Goal: Task Accomplishment & Management: Use online tool/utility

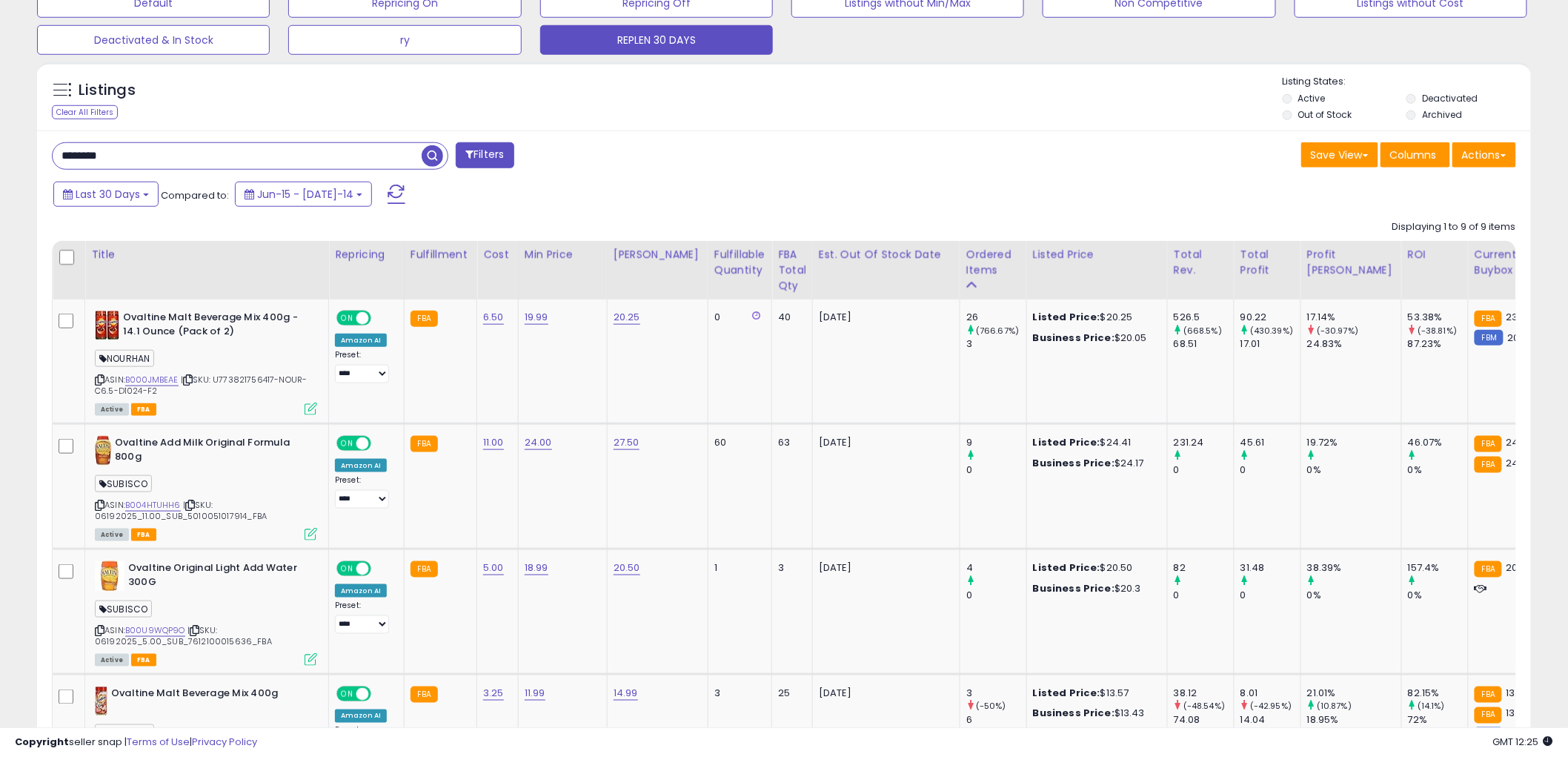
scroll to position [304, 866]
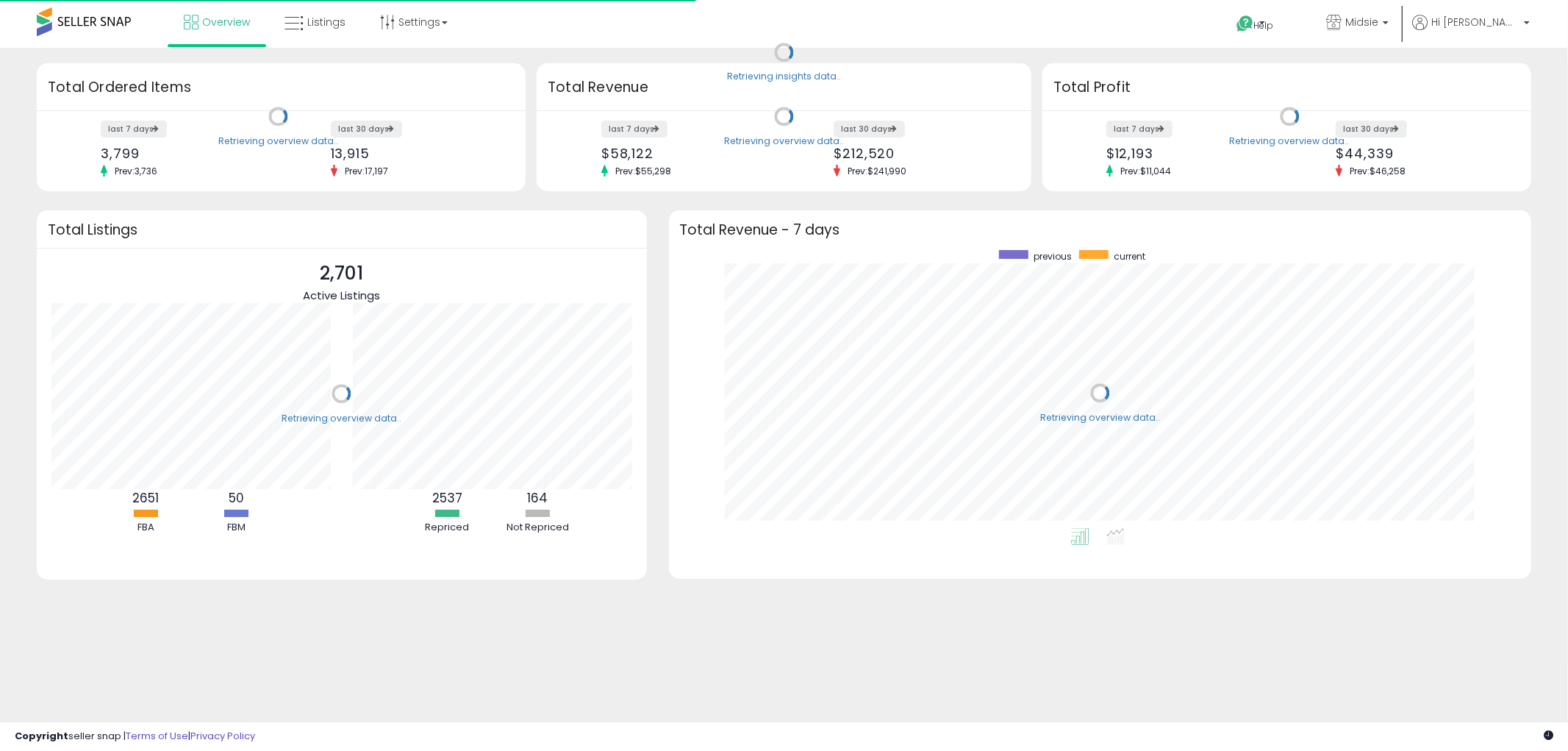
scroll to position [277, 833]
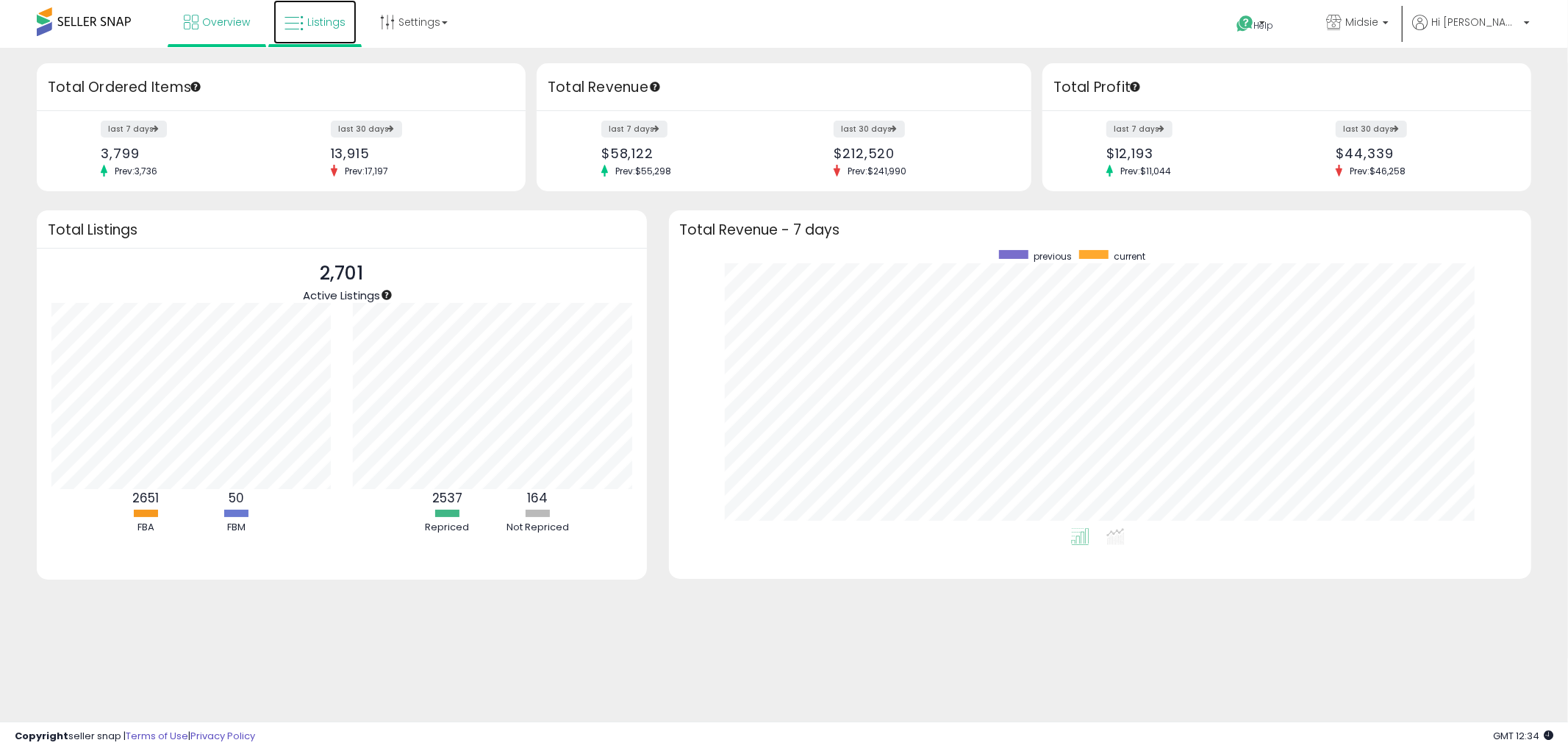
click at [303, 19] on link "Listings" at bounding box center [315, 22] width 83 height 44
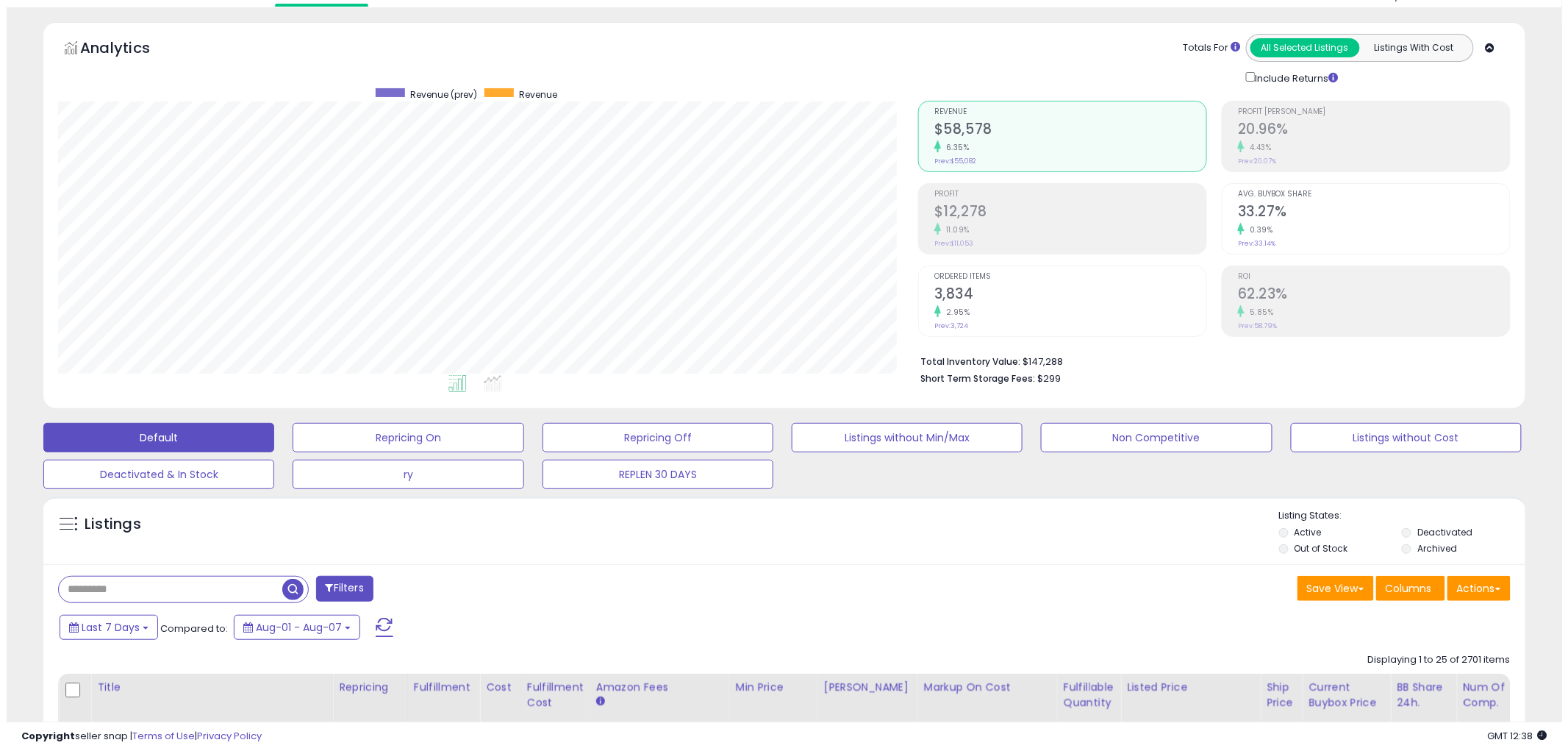
scroll to position [82, 0]
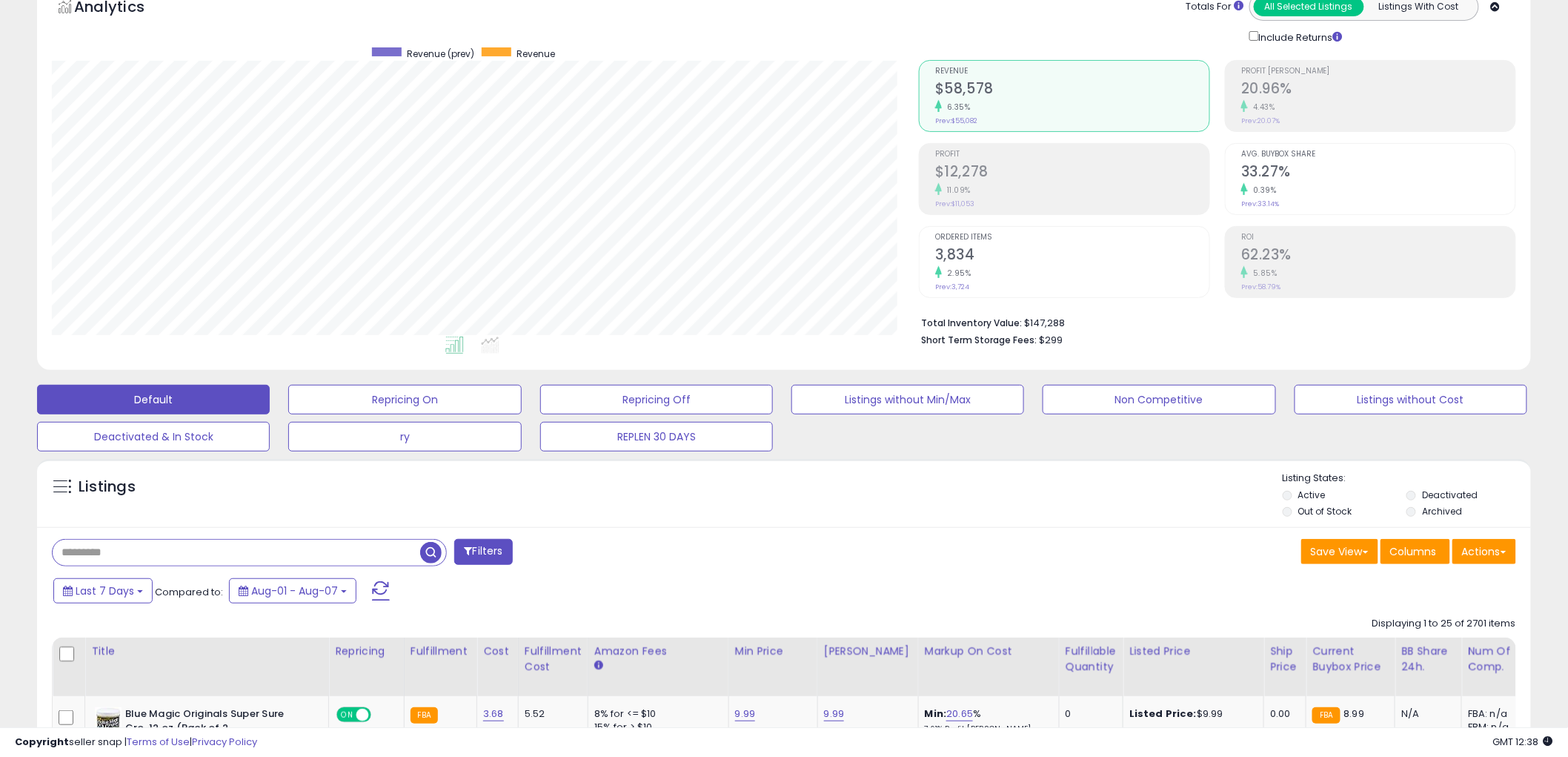
drag, startPoint x: 188, startPoint y: 551, endPoint x: 233, endPoint y: 539, distance: 46.6
click at [188, 554] on input "text" at bounding box center [236, 552] width 367 height 26
paste input "**********"
click at [424, 551] on div "**********" at bounding box center [250, 552] width 397 height 28
type input "**********"
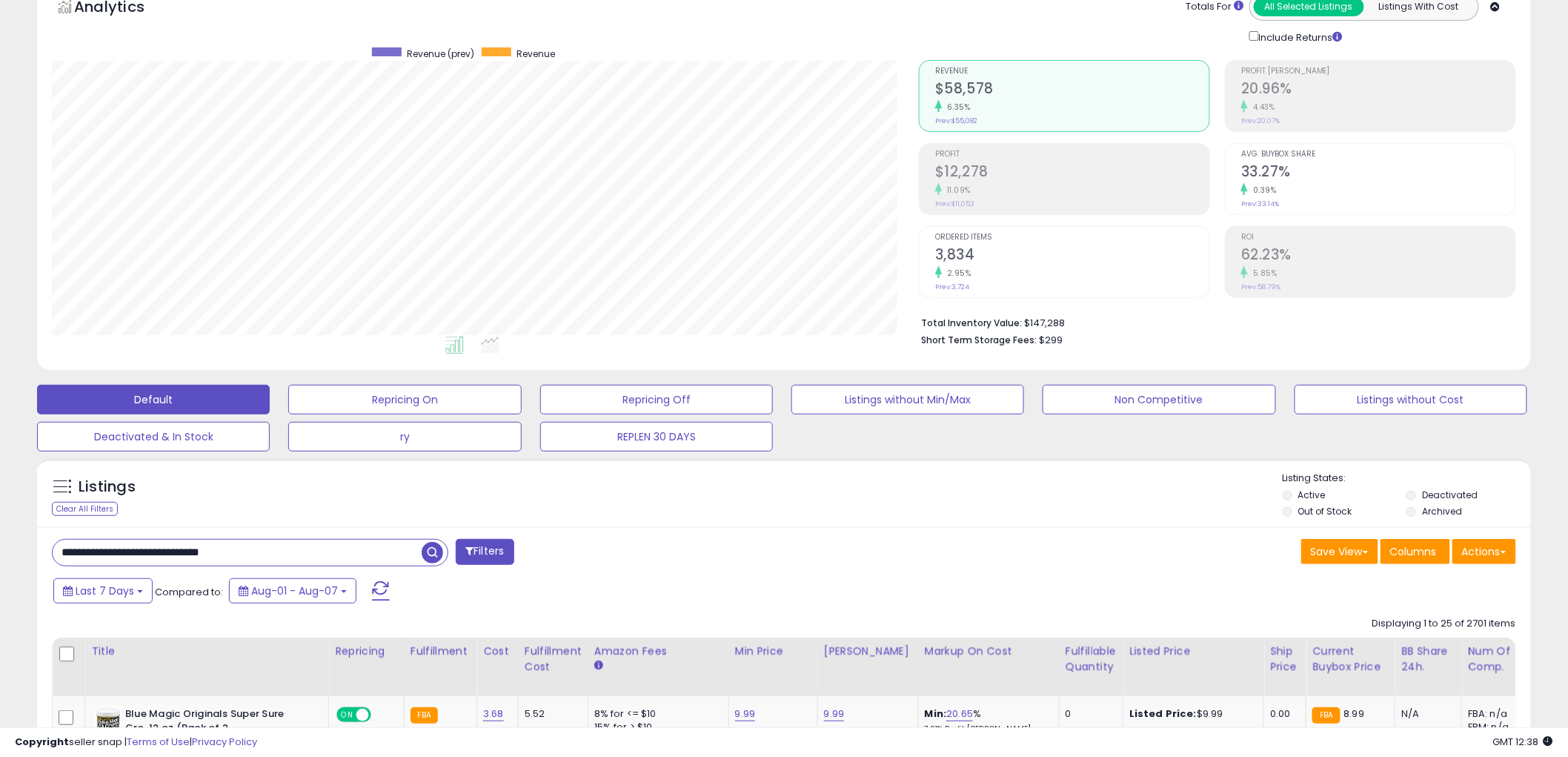
click at [432, 551] on span "button" at bounding box center [432, 553] width 22 height 22
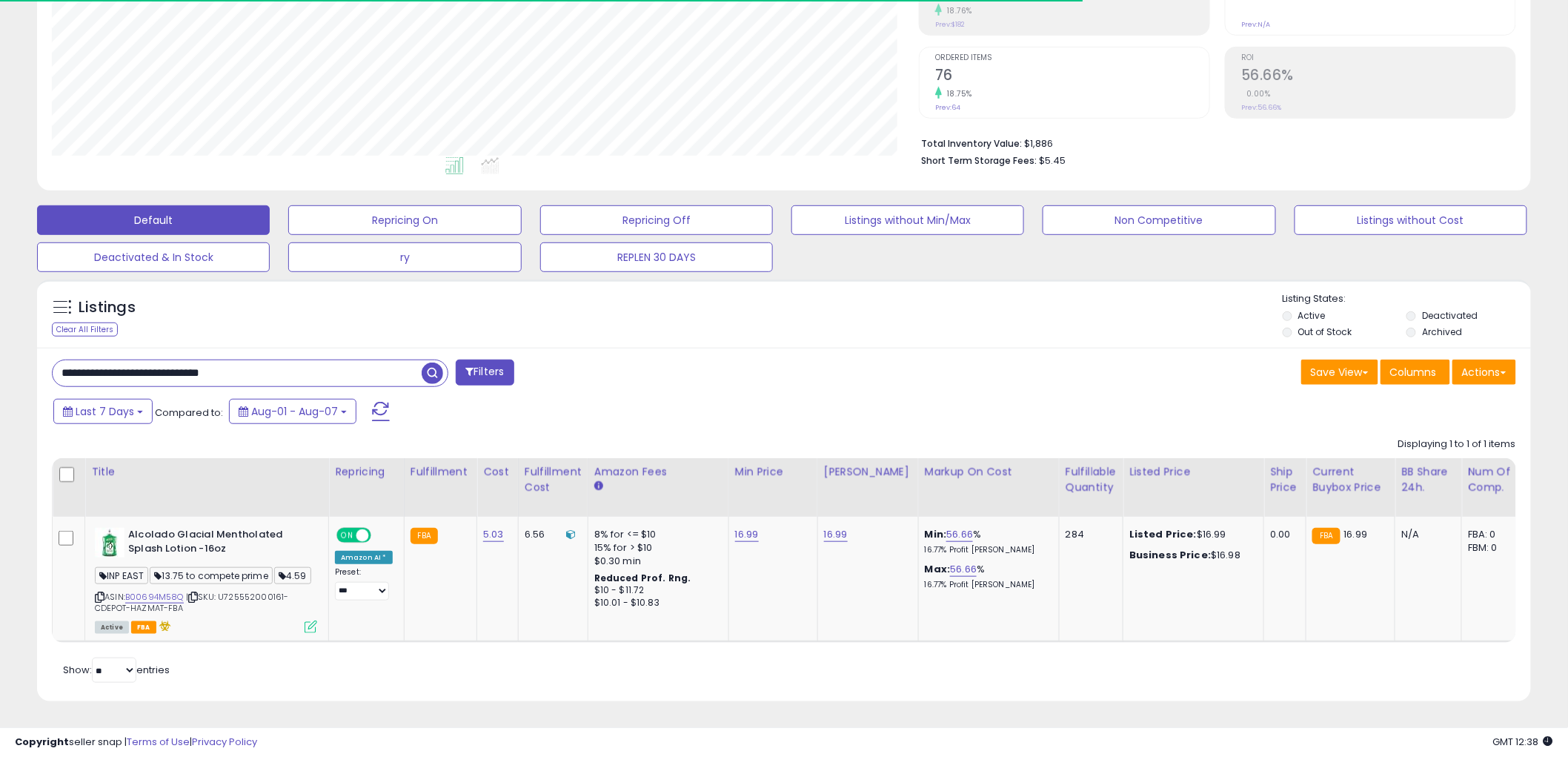
scroll to position [304, 866]
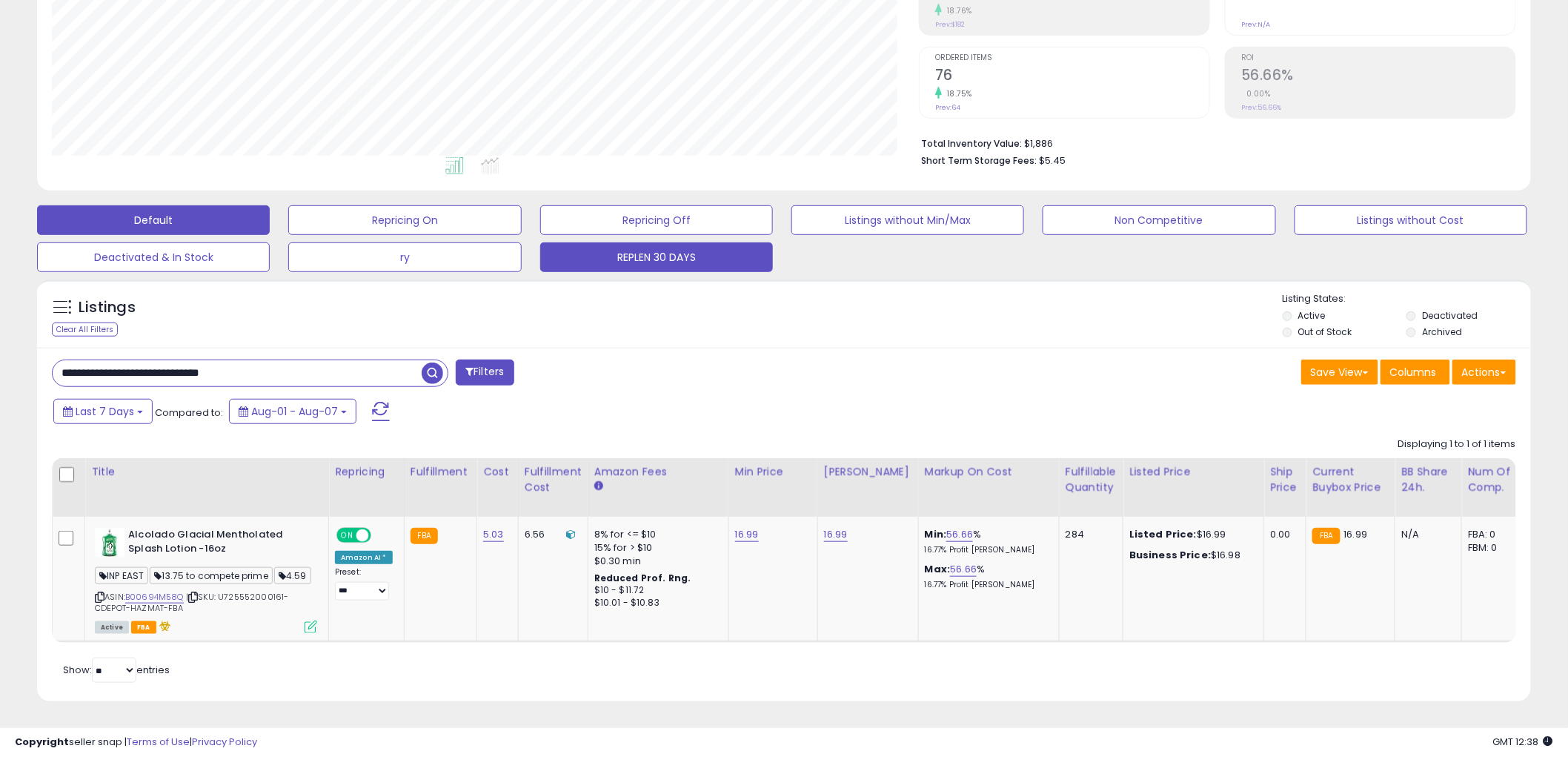
click at [521, 224] on button "REPLEN 30 DAYS" at bounding box center [404, 220] width 232 height 30
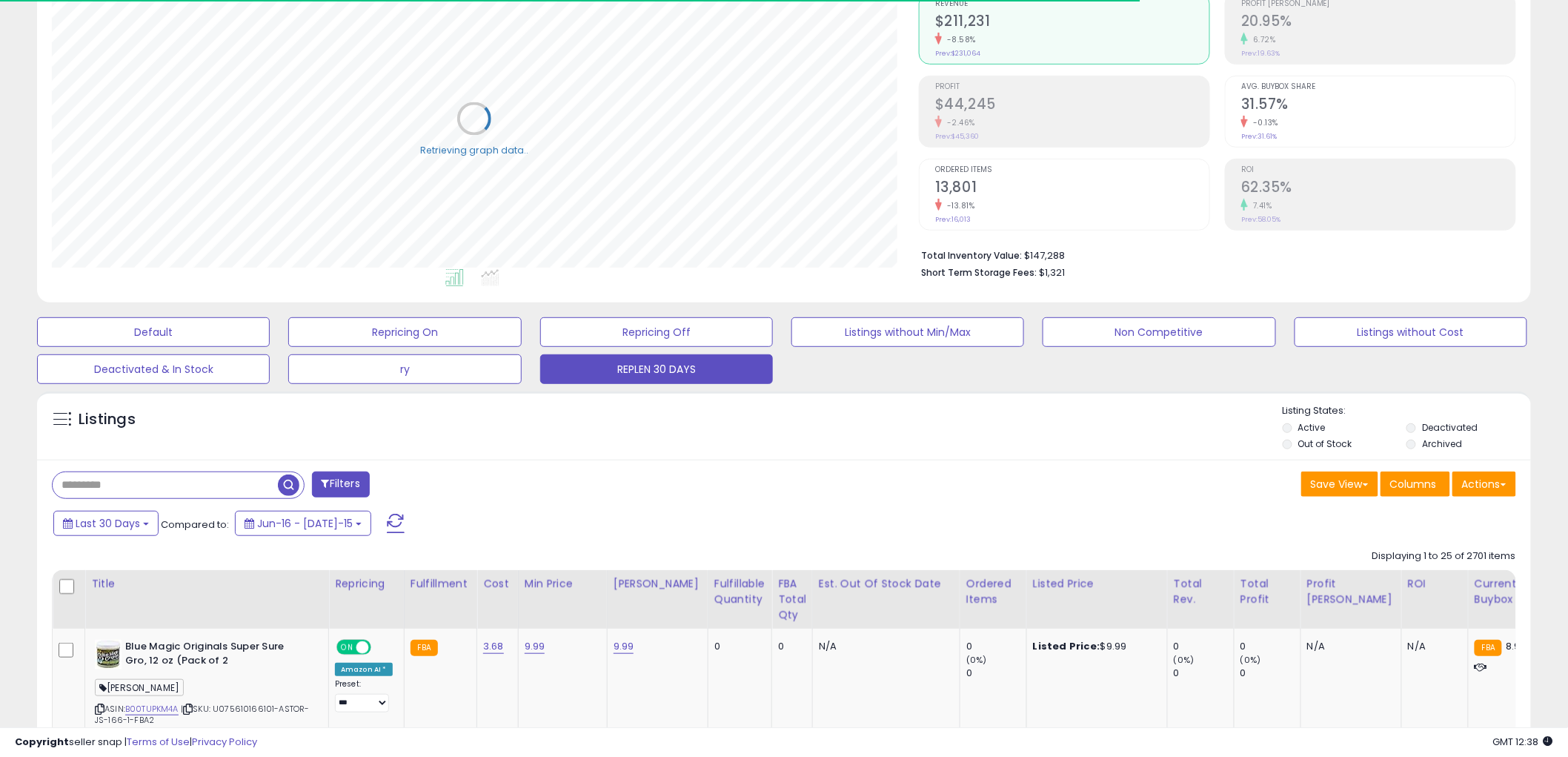
scroll to position [479, 0]
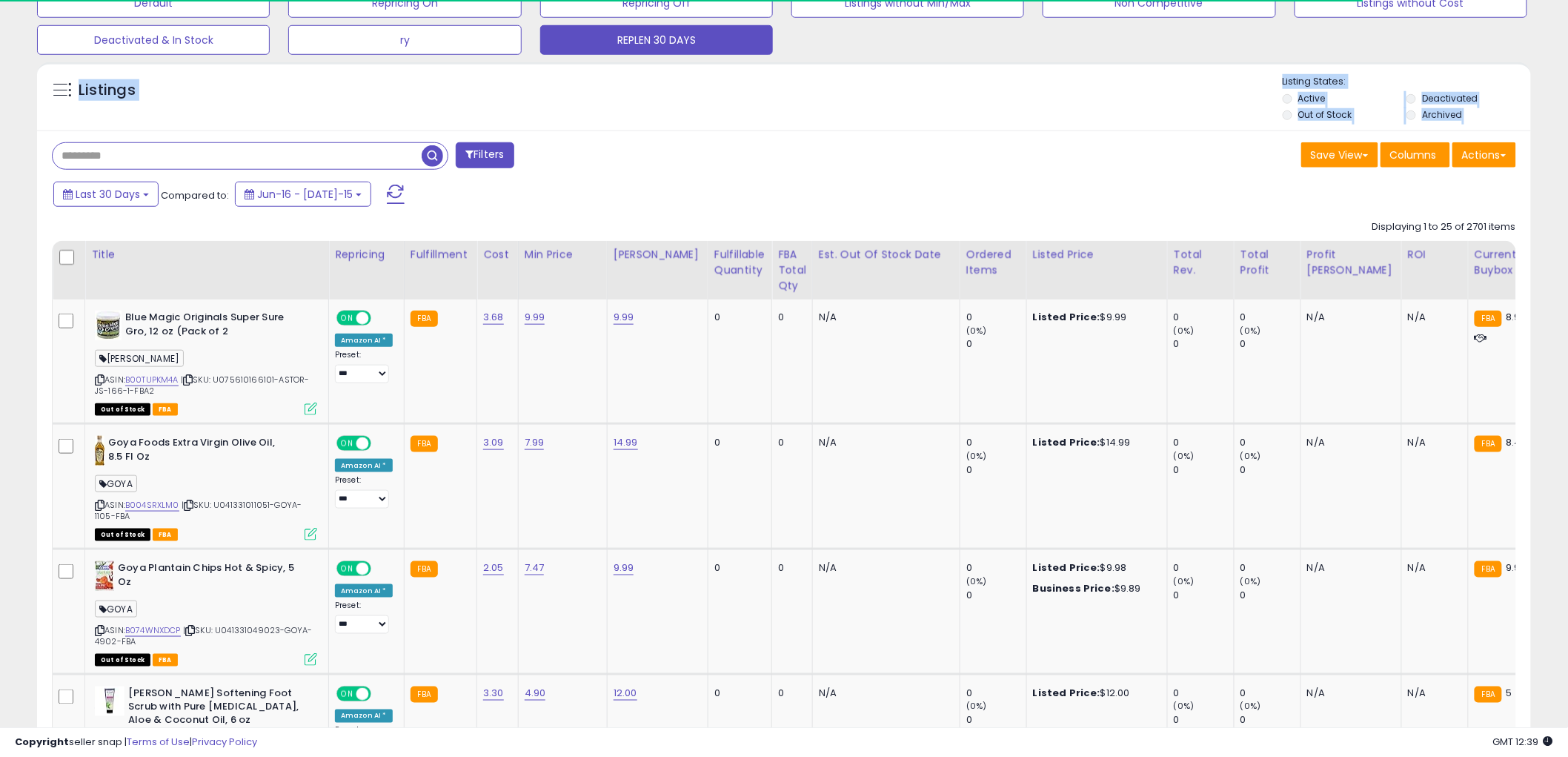
click at [218, 153] on input "text" at bounding box center [237, 156] width 369 height 26
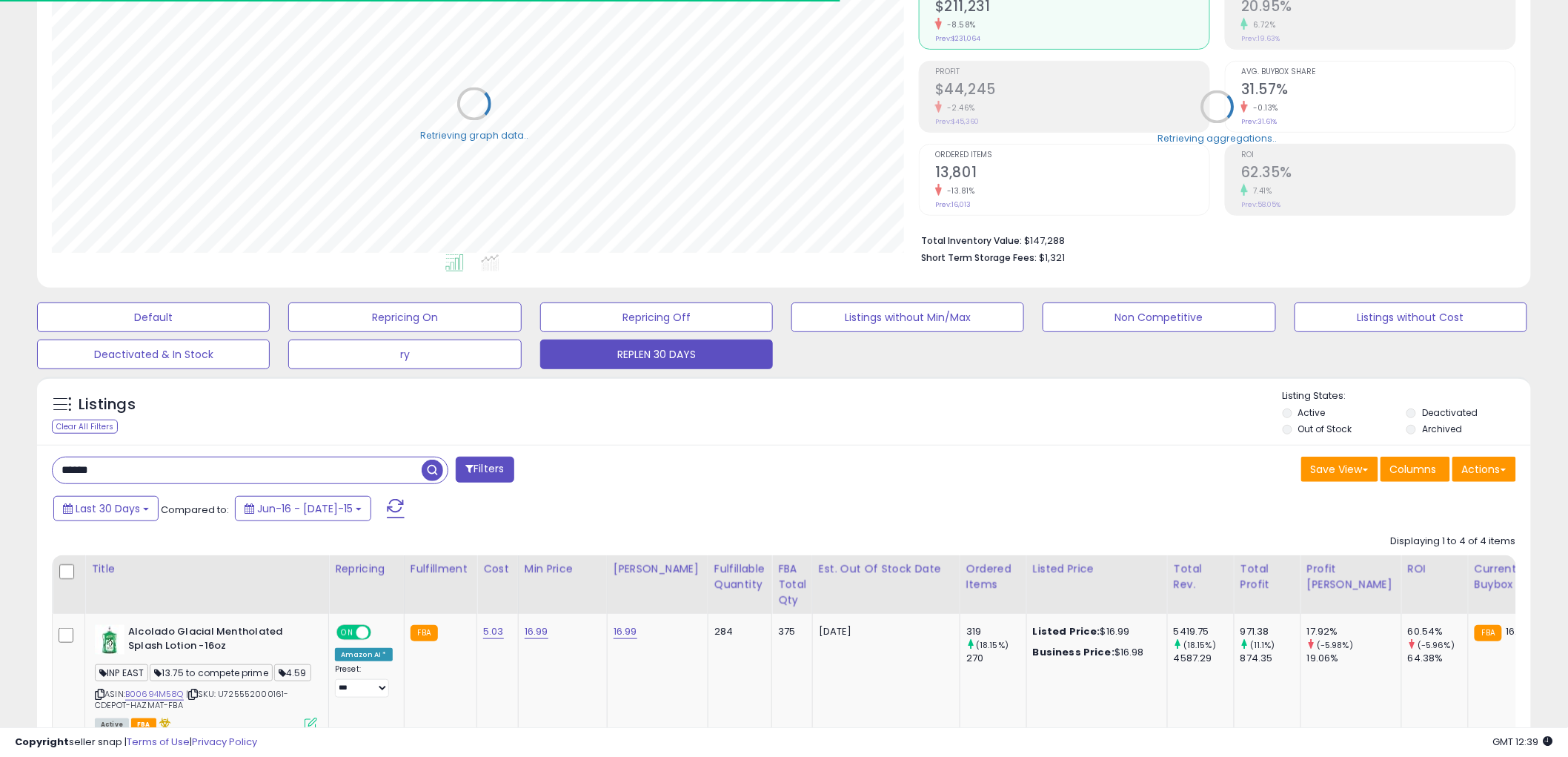
scroll to position [741055, 740006]
click at [56, 473] on input "******" at bounding box center [237, 470] width 369 height 26
type input "*******"
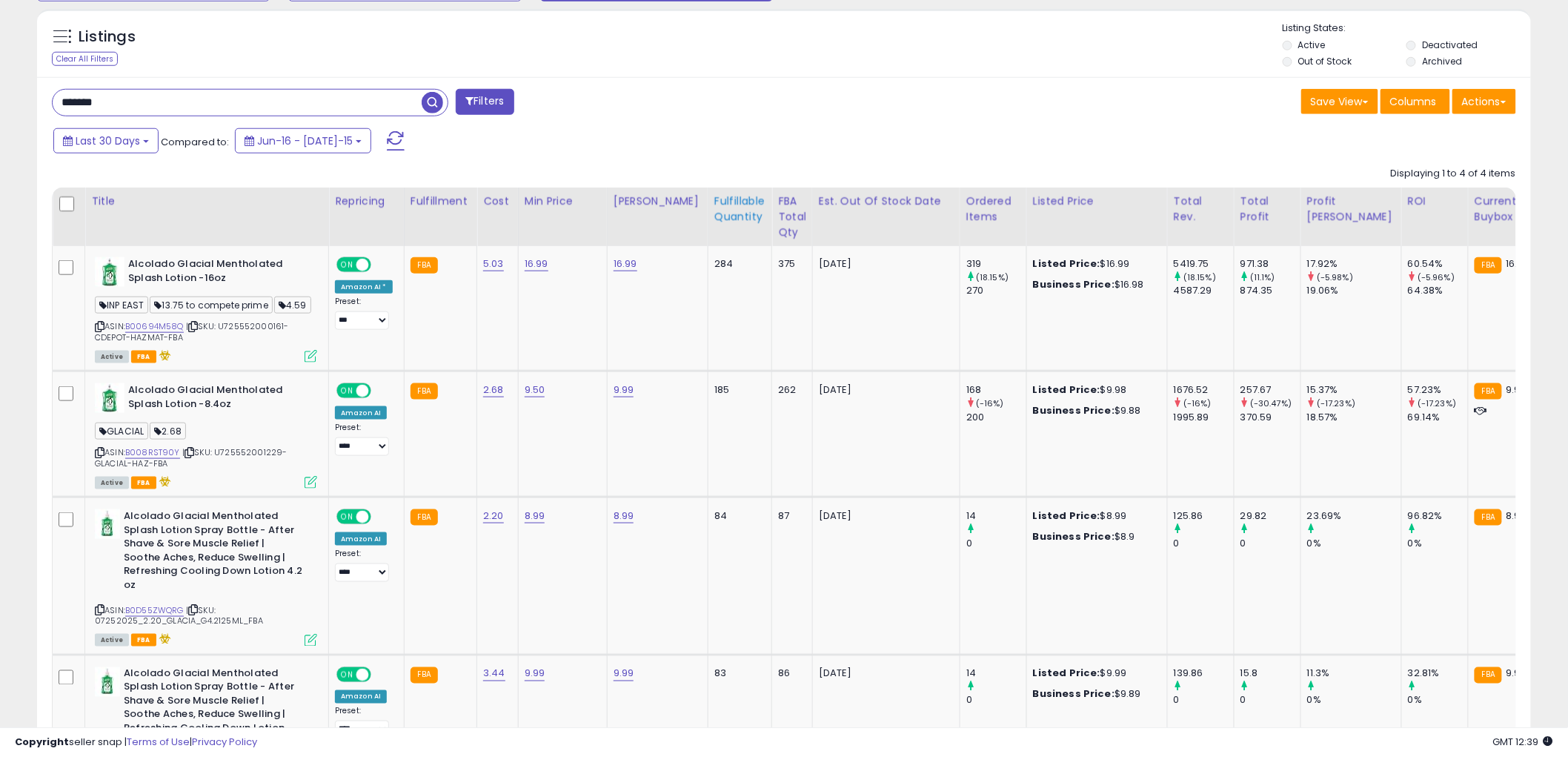
scroll to position [644, 0]
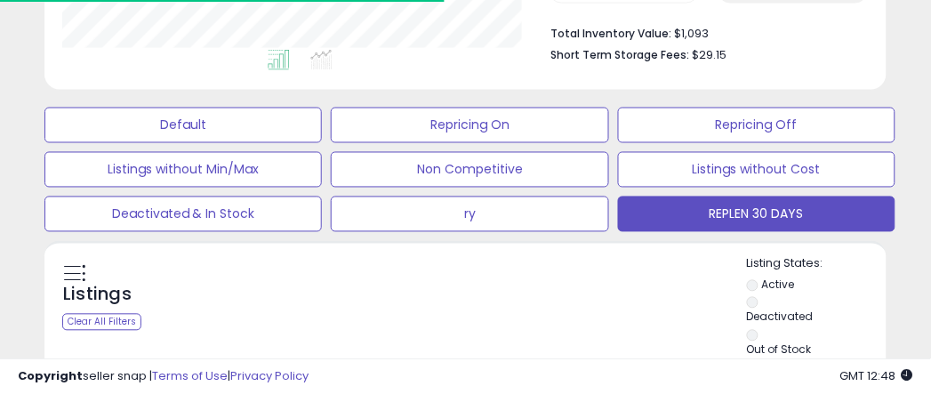
scroll to position [365, 486]
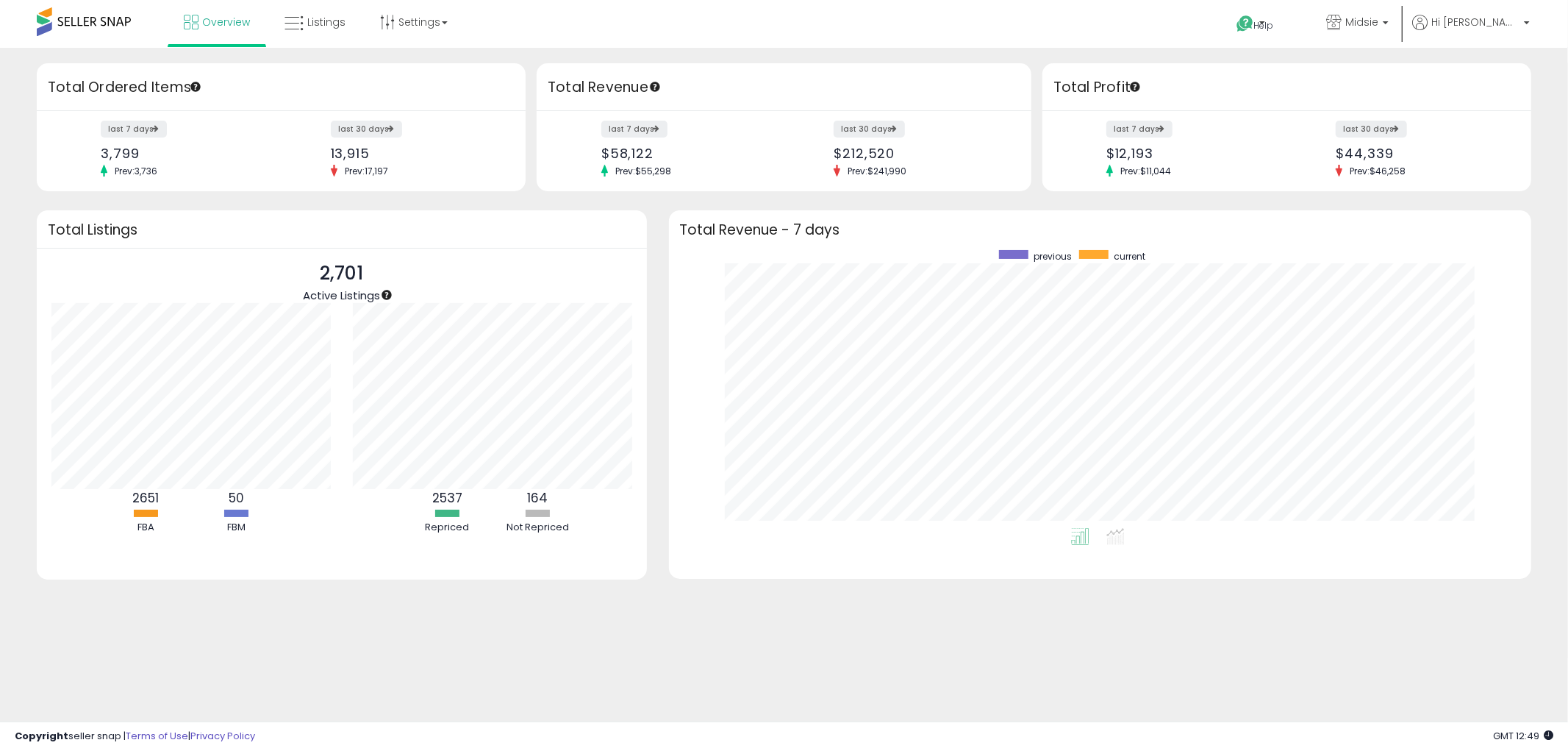
scroll to position [277, 833]
click at [313, 23] on span "Listings" at bounding box center [326, 22] width 38 height 15
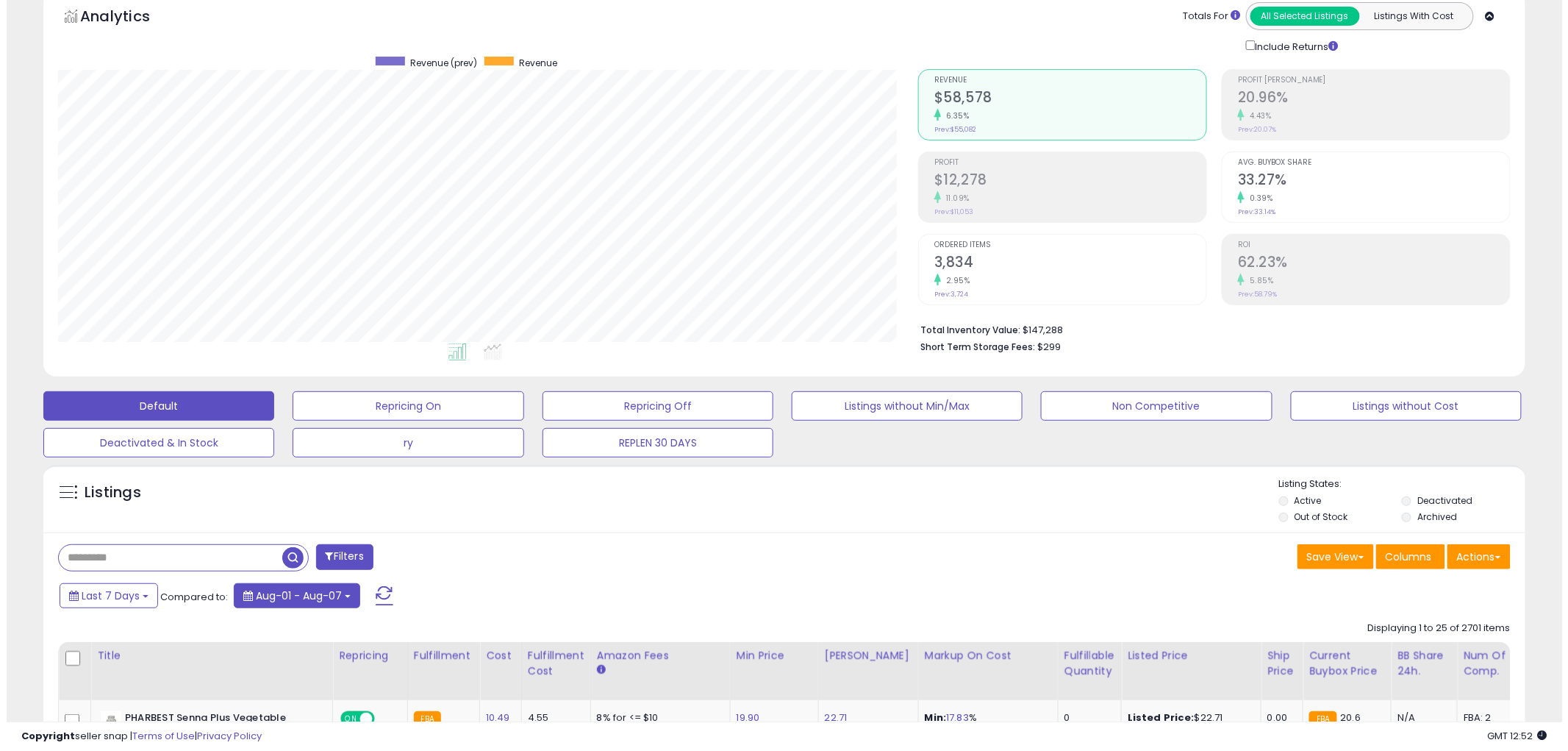
scroll to position [163, 0]
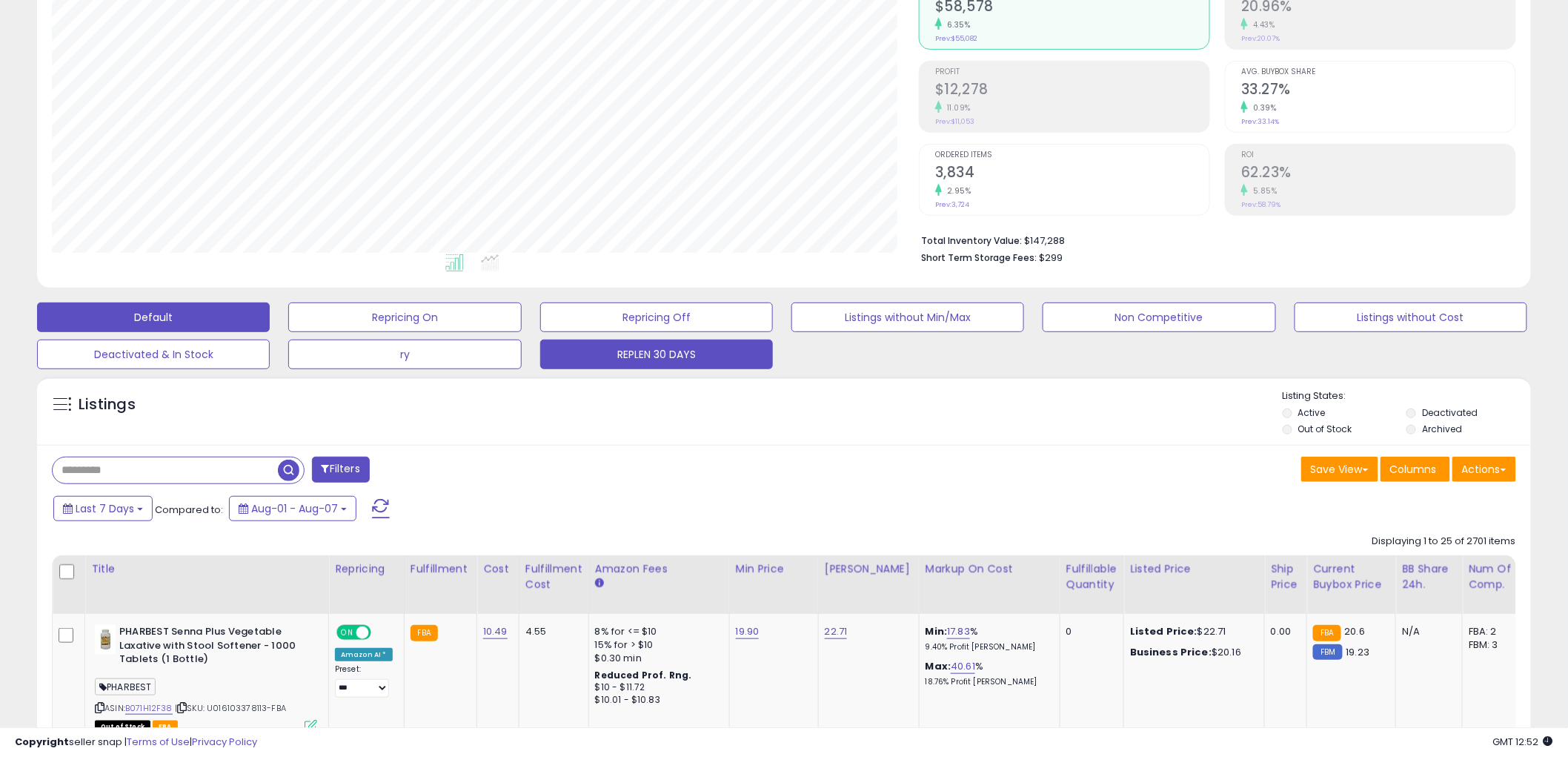
click at [521, 332] on button "REPLEN 30 DAYS" at bounding box center [404, 318] width 232 height 30
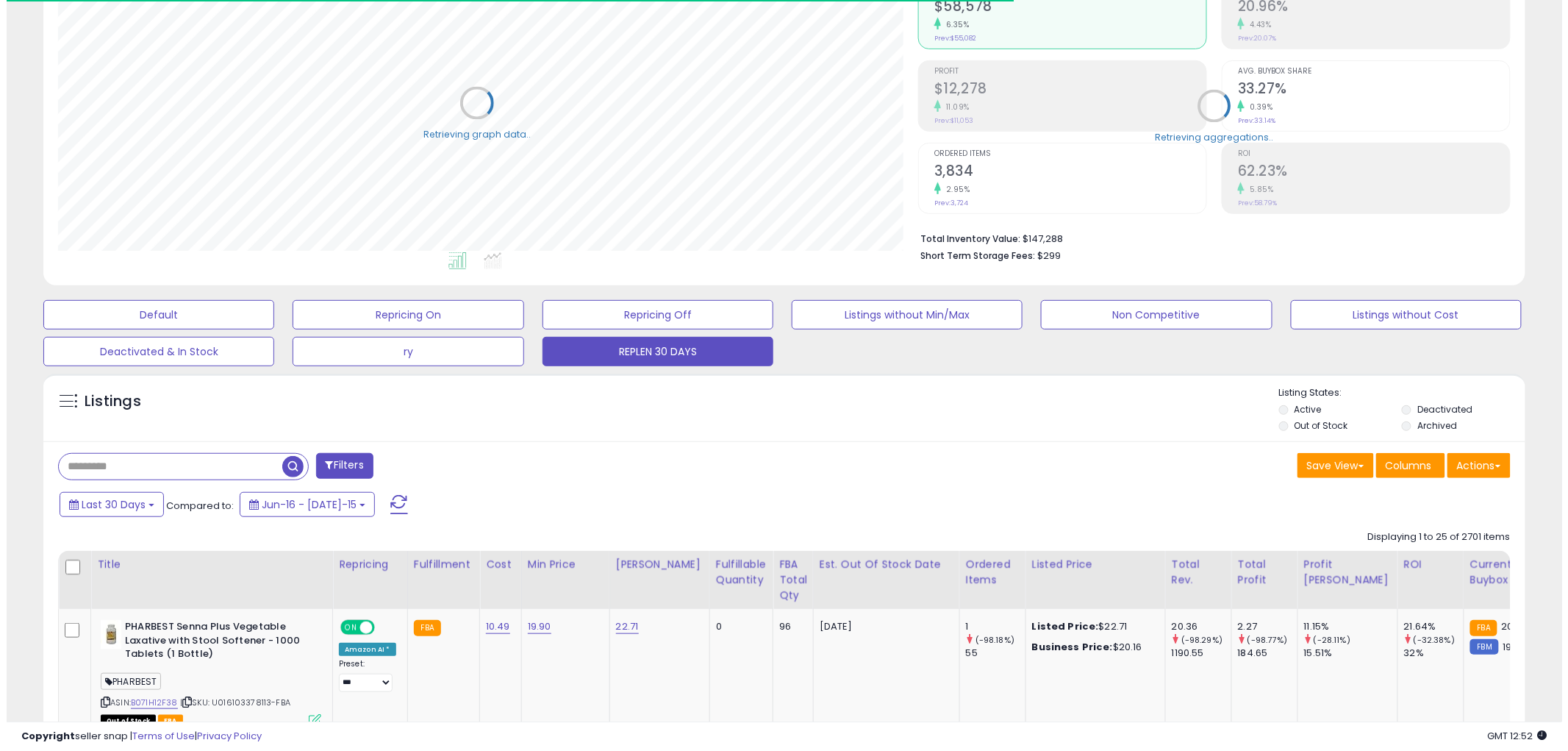
scroll to position [735181, 734155]
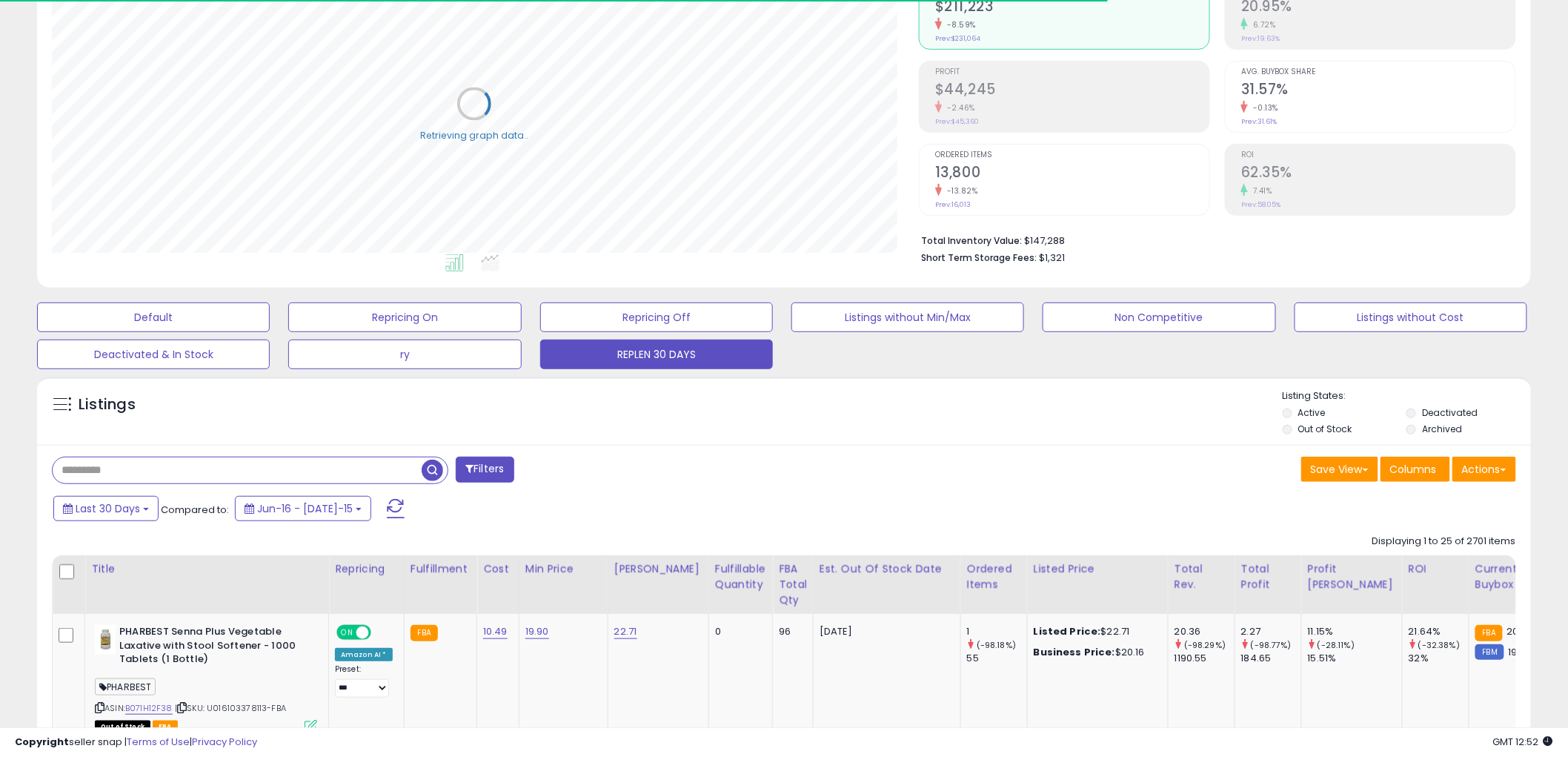
click at [158, 477] on input "text" at bounding box center [237, 470] width 369 height 26
type input "*******"
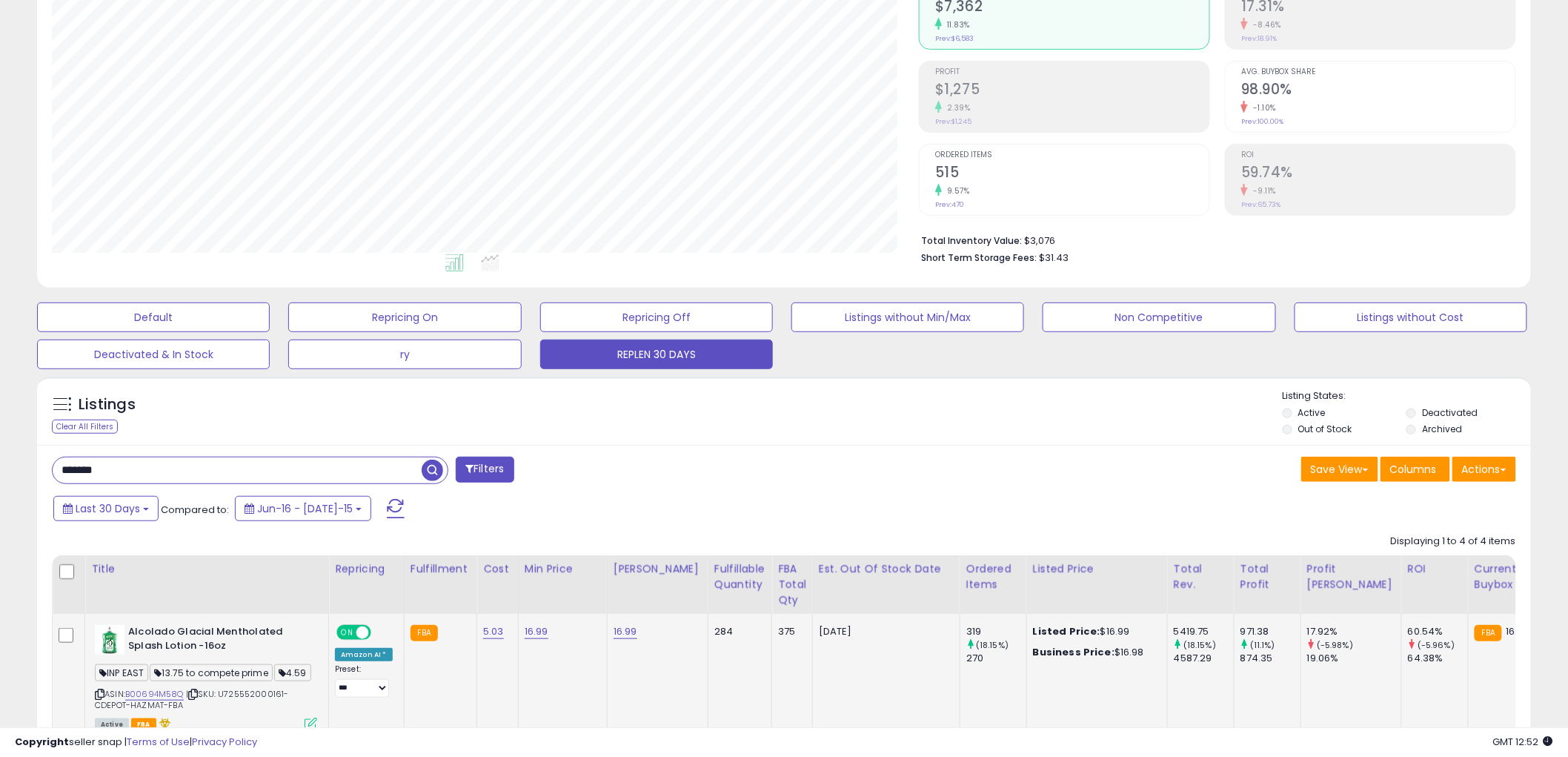
scroll to position [412, 0]
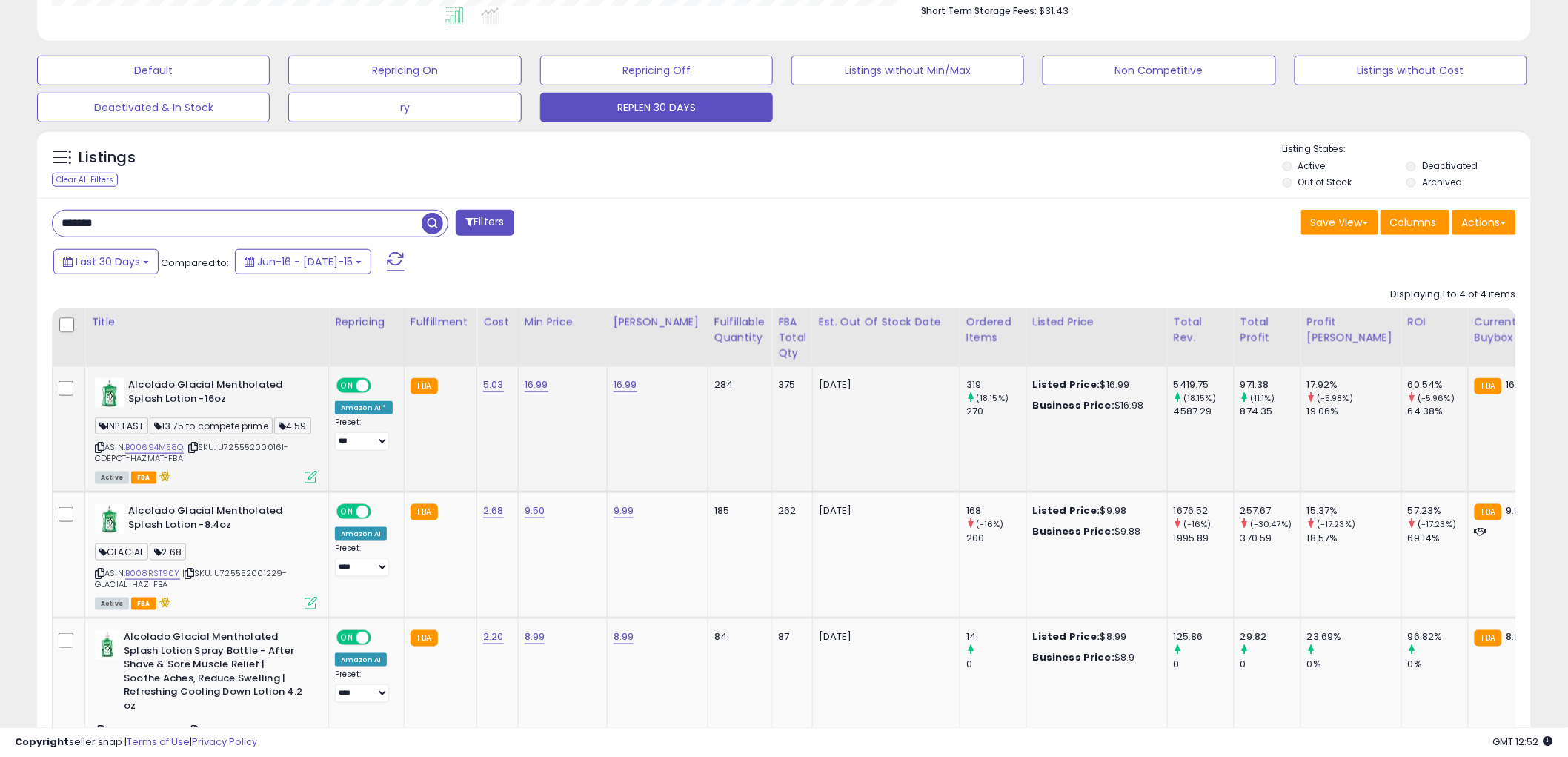
copy div "B00694M58Q"
drag, startPoint x: 127, startPoint y: 464, endPoint x: 183, endPoint y: 465, distance: 56.0
click at [183, 465] on div "ASIN: B00694M58Q | SKU: U725552000161-CDEPOT-HAZMAT-FBA Active FBA" at bounding box center [206, 430] width 222 height 103
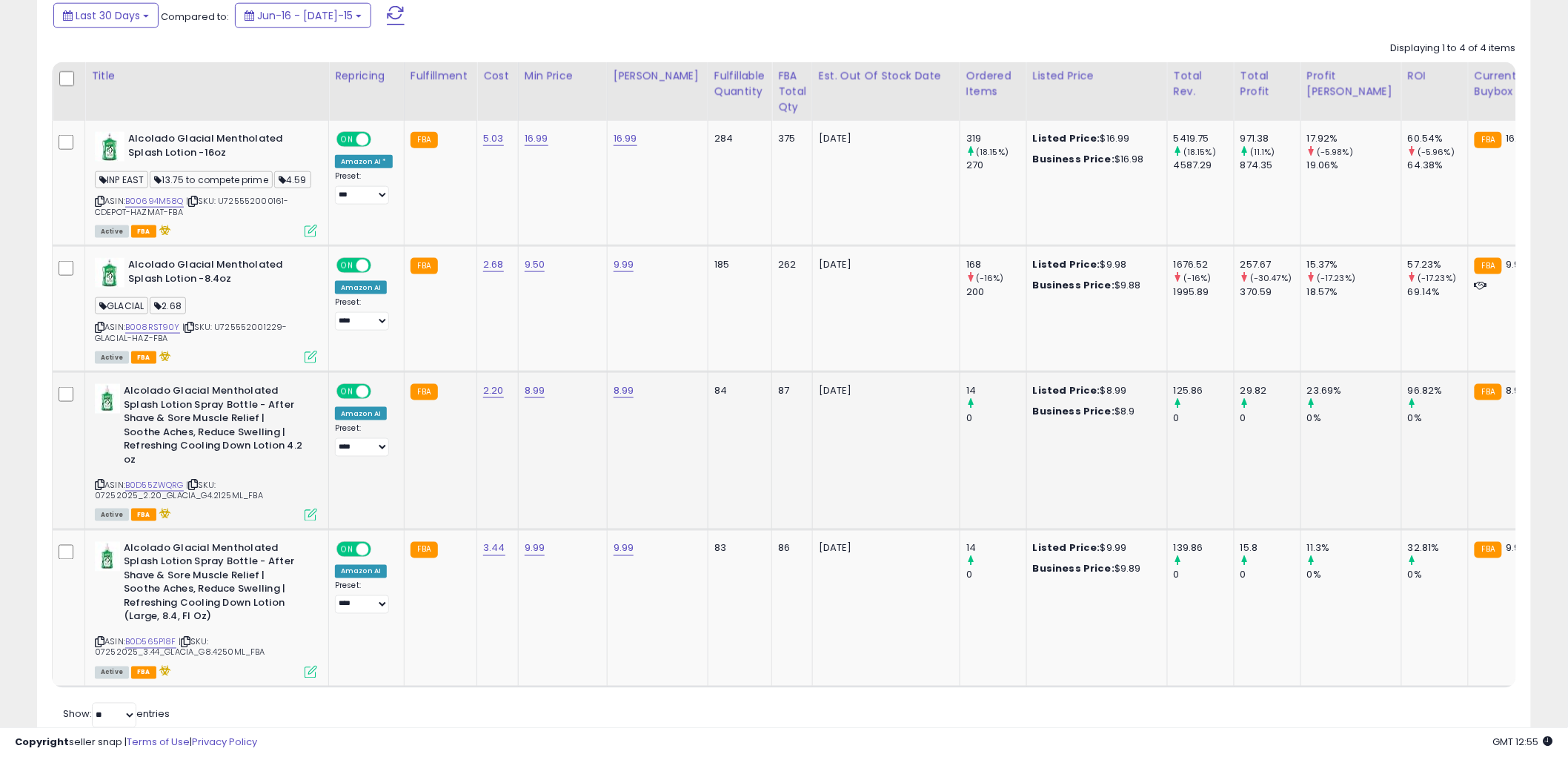
scroll to position [659, 0]
copy span "U725552001229-GLACIAL-HAZ-FBA"
drag, startPoint x: 217, startPoint y: 345, endPoint x: 231, endPoint y: 353, distance: 16.1
click at [231, 353] on div "ASIN: B008RST90Y | SKU: U725552001229-GLACIAL-HAZ-FBA Active FBA" at bounding box center [206, 309] width 222 height 103
click at [95, 331] on icon at bounding box center [100, 327] width 10 height 8
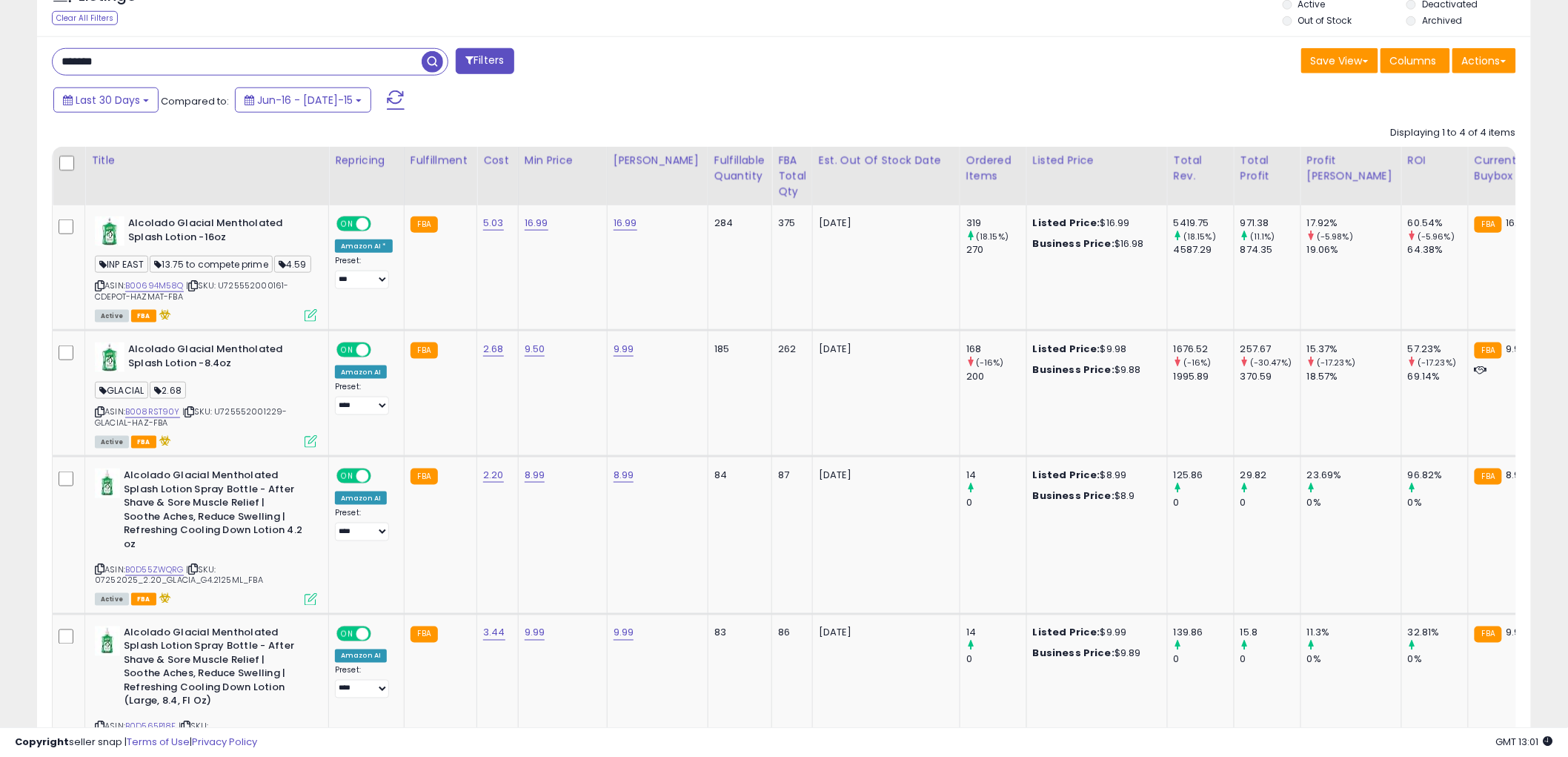
scroll to position [494, 0]
